Goal: Transaction & Acquisition: Purchase product/service

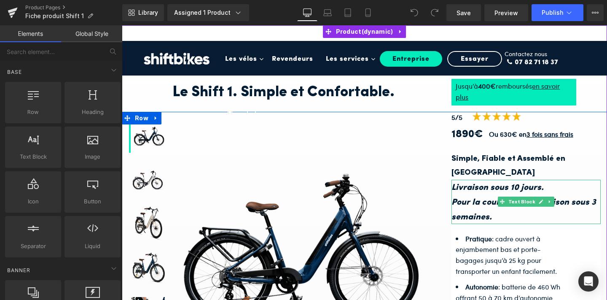
click at [528, 183] on icon "Livraison sous 10 jours." at bounding box center [498, 187] width 92 height 8
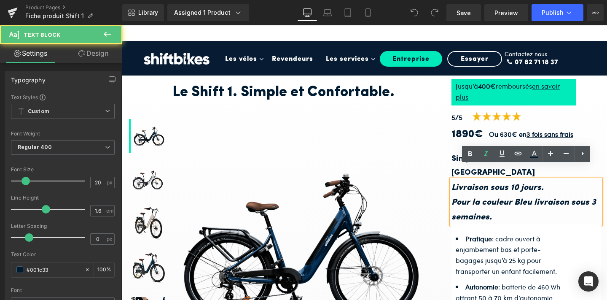
click at [543, 180] on p "Livraison sous 10 jours." at bounding box center [526, 187] width 149 height 15
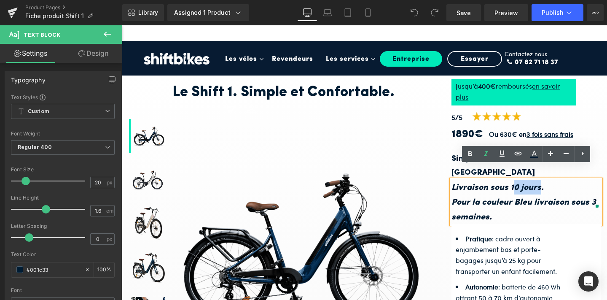
drag, startPoint x: 539, startPoint y: 175, endPoint x: 512, endPoint y: 173, distance: 27.9
click at [512, 183] on icon "Livraison sous 10 jours." at bounding box center [498, 187] width 92 height 8
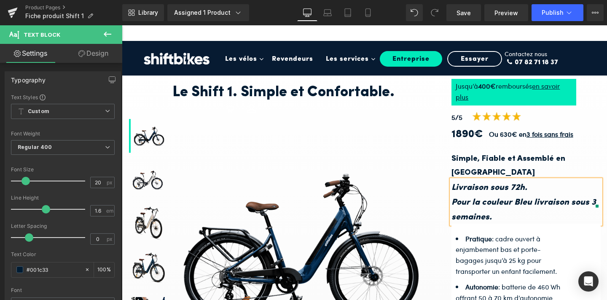
click at [501, 205] on p "Pour la couleur Bleu livraison sous 3 semaines." at bounding box center [526, 209] width 149 height 30
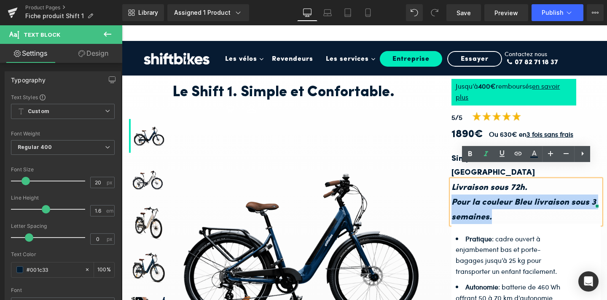
drag, startPoint x: 495, startPoint y: 203, endPoint x: 454, endPoint y: 192, distance: 41.9
click at [454, 194] on p "Pour la couleur Bleu livraison sous 3 semaines." at bounding box center [526, 209] width 149 height 30
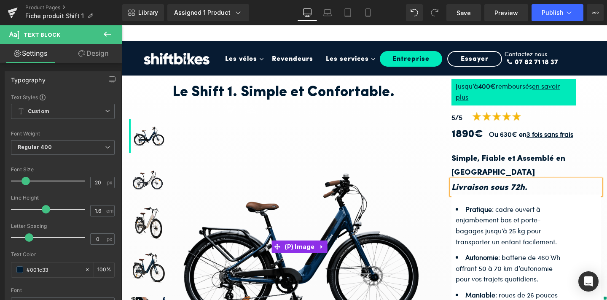
click at [375, 156] on div "Sale Off (P) Image" at bounding box center [300, 247] width 262 height 270
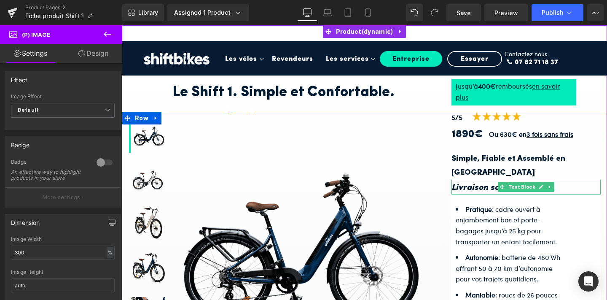
click at [557, 180] on p "Livraison sous 72h." at bounding box center [526, 187] width 149 height 15
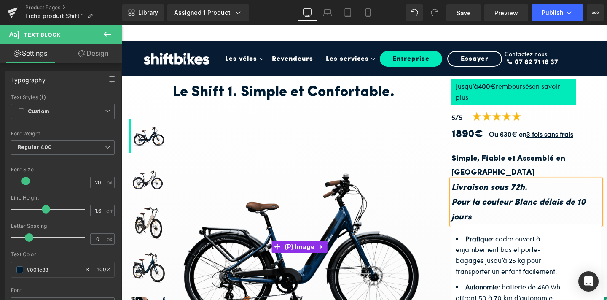
click at [428, 177] on img at bounding box center [300, 246] width 262 height 147
